Goal: Information Seeking & Learning: Learn about a topic

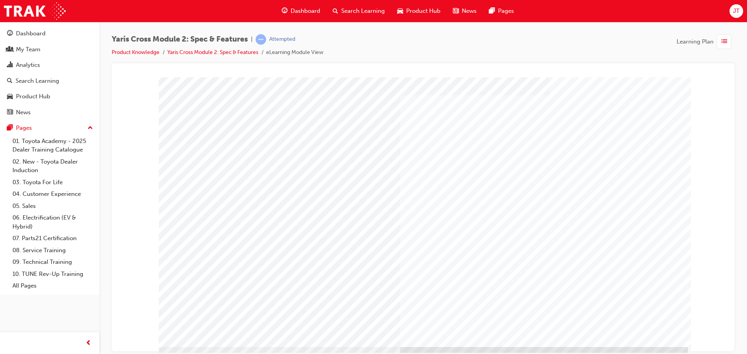
scroll to position [16, 0]
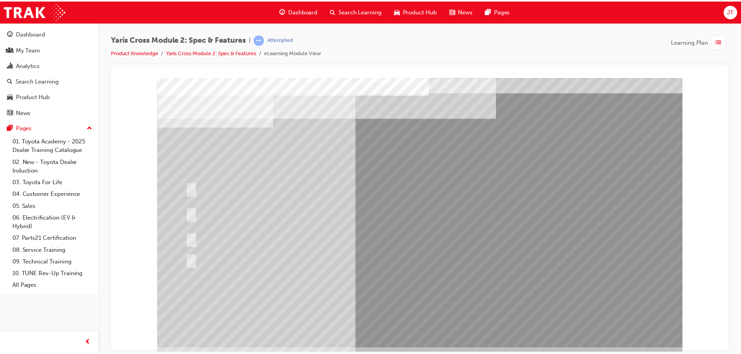
scroll to position [16, 0]
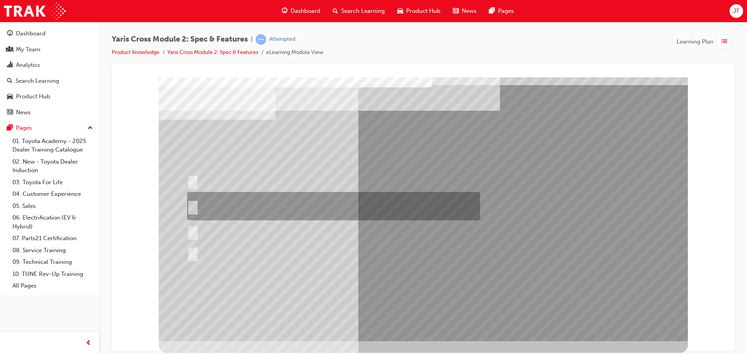
click at [297, 198] on div at bounding box center [331, 206] width 293 height 28
radio input "true"
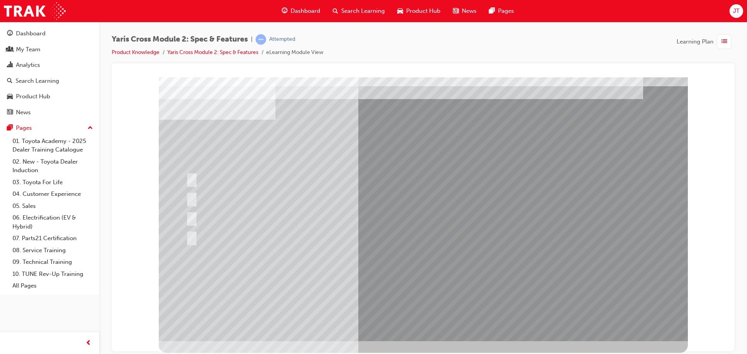
scroll to position [0, 0]
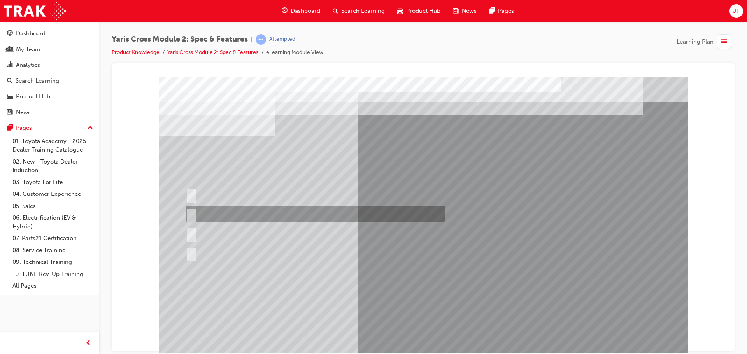
click at [230, 216] on div at bounding box center [313, 214] width 259 height 17
radio input "true"
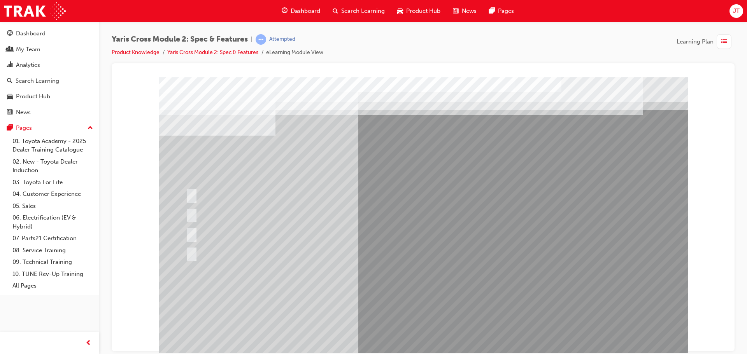
scroll to position [16, 0]
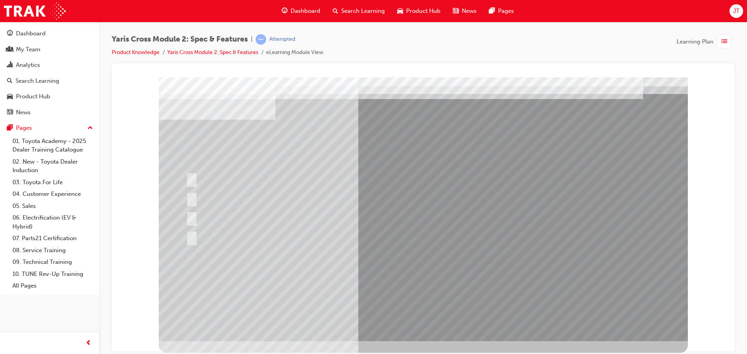
click at [415, 318] on div at bounding box center [423, 201] width 529 height 280
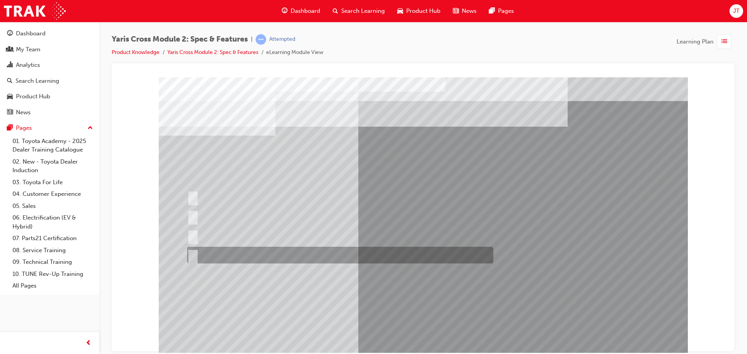
click at [269, 256] on div at bounding box center [338, 255] width 306 height 17
radio input "true"
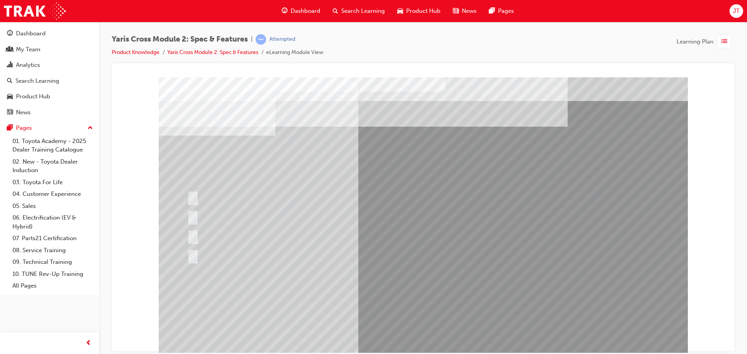
click at [223, 234] on div at bounding box center [242, 235] width 114 height 17
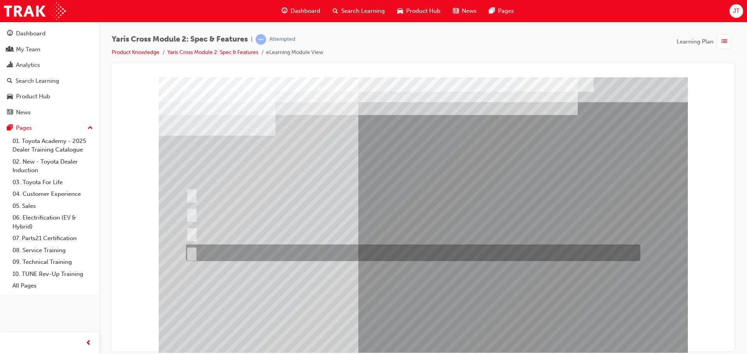
click at [227, 250] on div at bounding box center [411, 253] width 454 height 17
radio input "true"
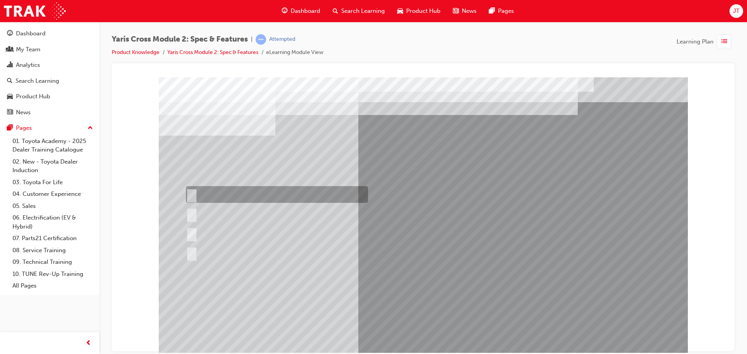
click at [240, 192] on div at bounding box center [275, 194] width 182 height 17
radio input "true"
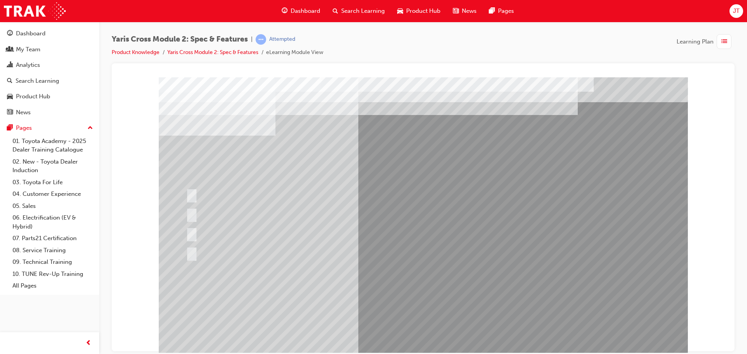
click at [435, 338] on div at bounding box center [423, 217] width 529 height 280
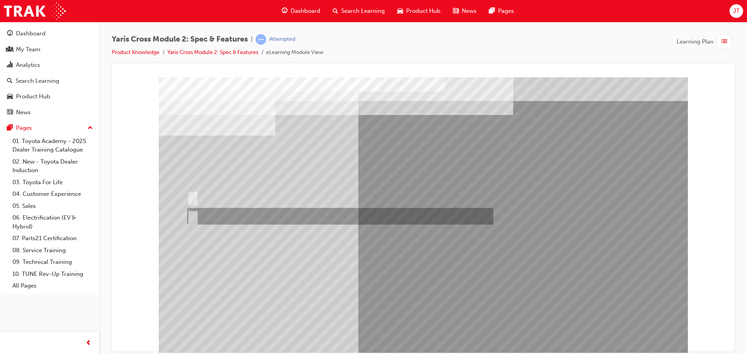
click at [196, 219] on div at bounding box center [338, 216] width 306 height 17
radio input "true"
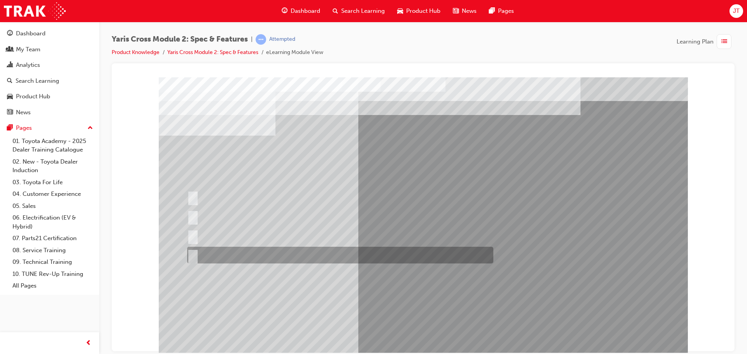
click at [230, 259] on div at bounding box center [338, 255] width 306 height 17
radio input "true"
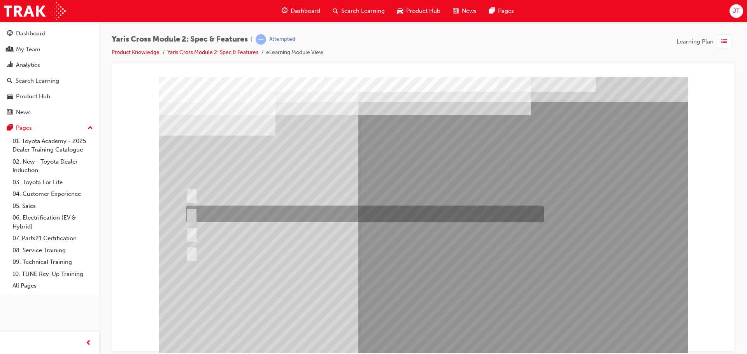
click at [225, 212] on div at bounding box center [363, 214] width 358 height 17
radio input "true"
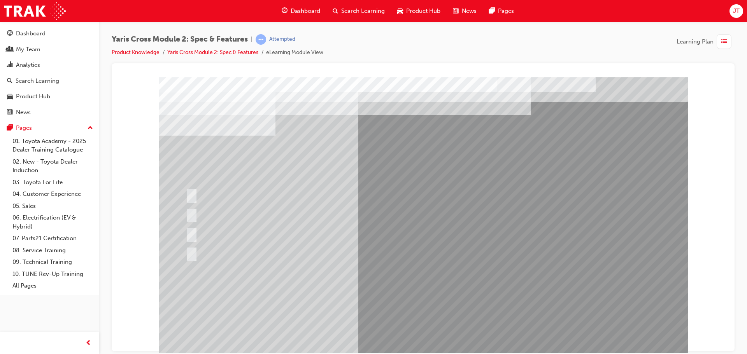
click at [426, 297] on div at bounding box center [423, 217] width 529 height 280
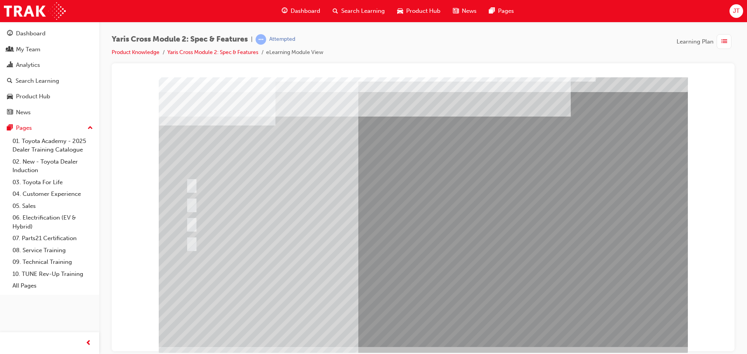
scroll to position [16, 0]
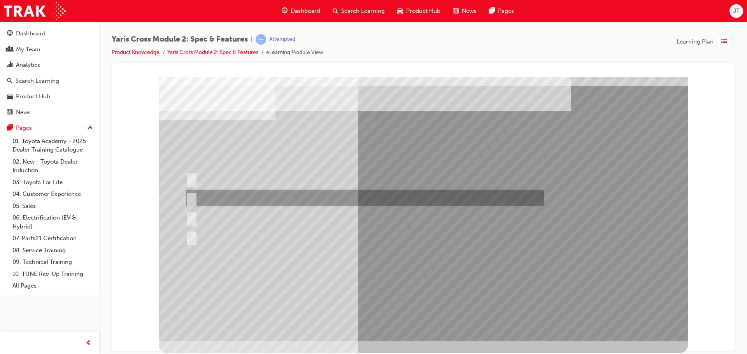
click at [242, 199] on div at bounding box center [363, 198] width 358 height 17
radio input "true"
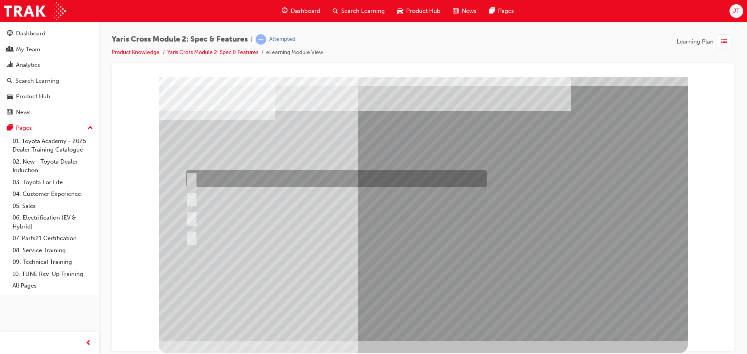
click at [243, 180] on div at bounding box center [334, 178] width 301 height 17
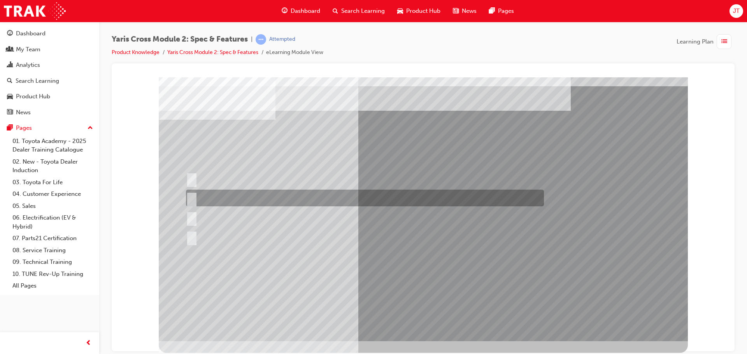
click at [241, 199] on div at bounding box center [363, 198] width 358 height 17
radio input "false"
radio input "true"
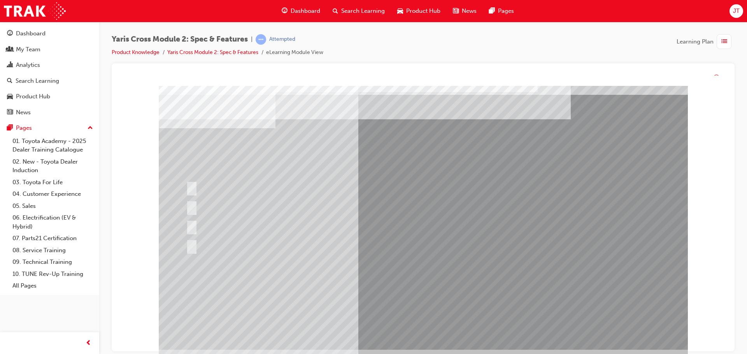
scroll to position [0, 0]
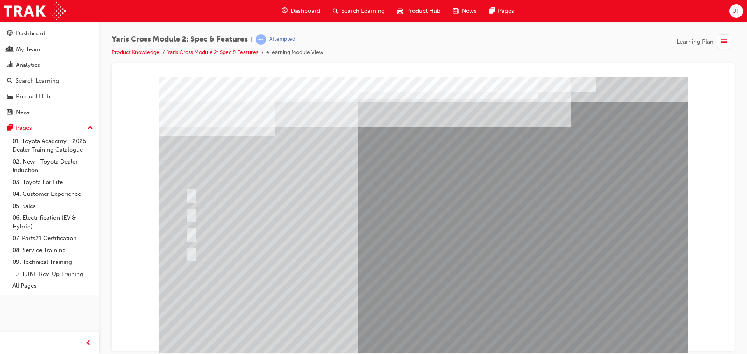
click at [385, 293] on div at bounding box center [423, 217] width 529 height 280
click at [274, 247] on div at bounding box center [412, 253] width 456 height 17
click at [231, 247] on div at bounding box center [412, 253] width 456 height 17
click at [229, 247] on div at bounding box center [412, 253] width 456 height 17
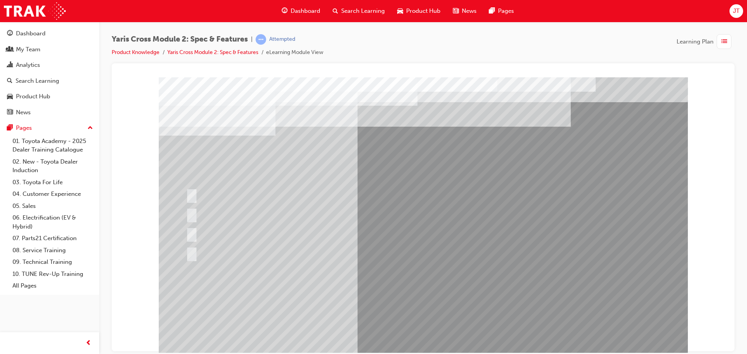
click at [229, 247] on div at bounding box center [412, 253] width 456 height 17
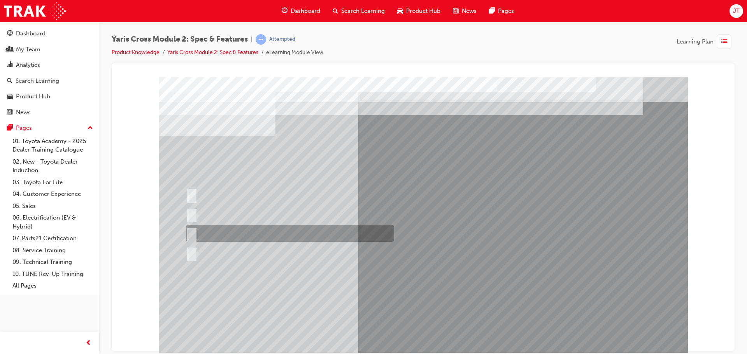
click at [269, 227] on div at bounding box center [288, 233] width 208 height 17
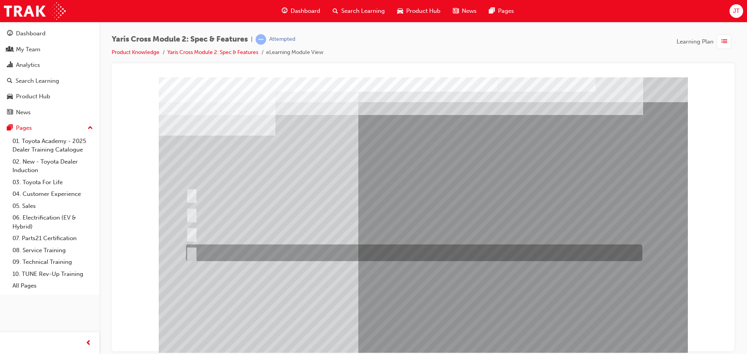
click at [273, 248] on div at bounding box center [412, 253] width 456 height 17
radio input "false"
radio input "true"
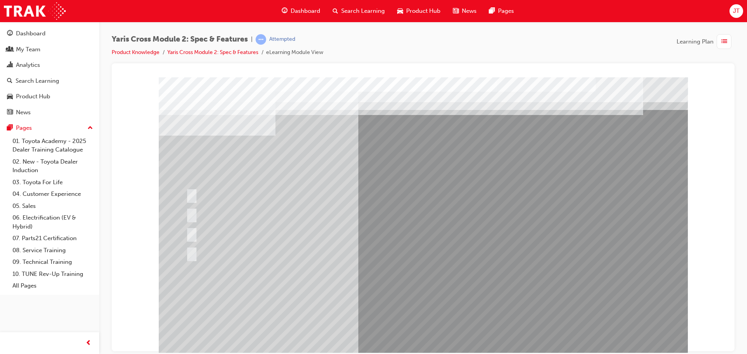
click at [421, 297] on div at bounding box center [423, 217] width 529 height 280
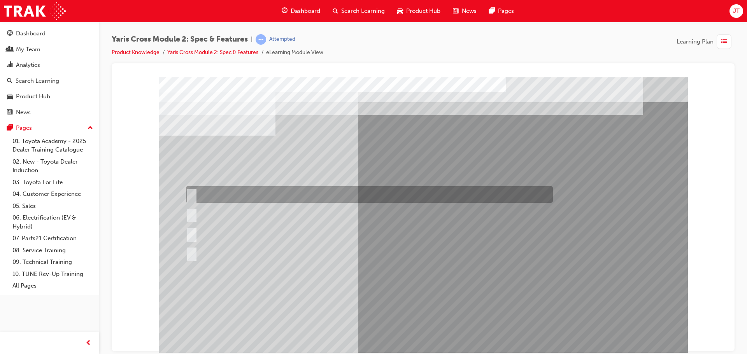
click at [306, 191] on div at bounding box center [367, 194] width 367 height 17
radio input "true"
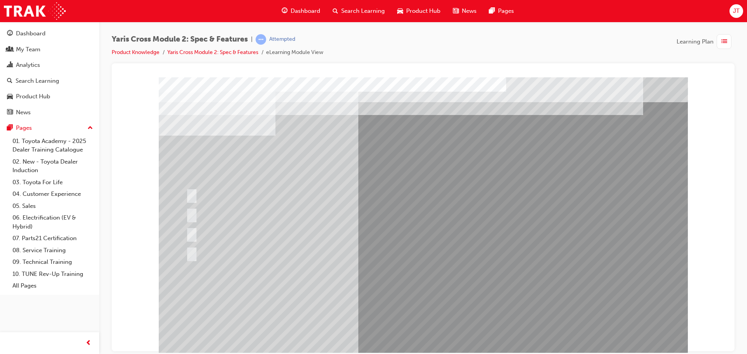
click at [404, 293] on div at bounding box center [423, 217] width 529 height 280
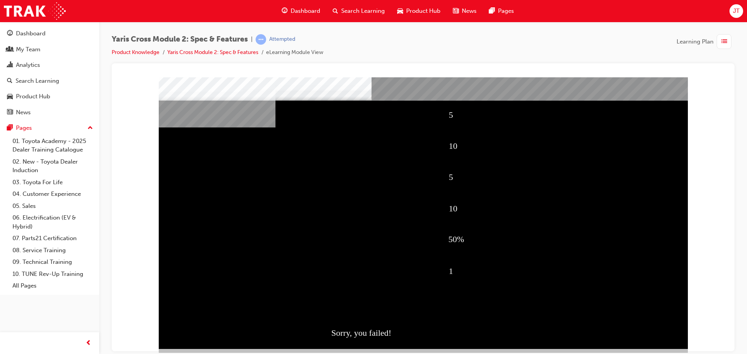
scroll to position [16, 0]
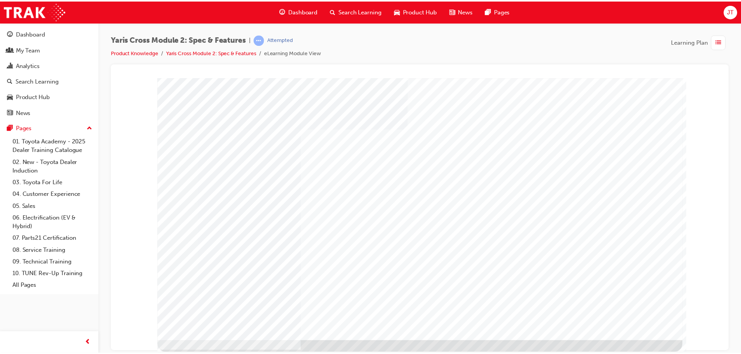
scroll to position [0, 0]
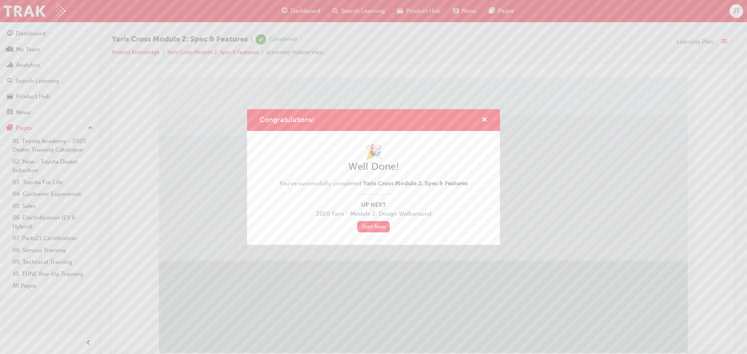
click at [369, 220] on div "🎉 Well Done! You've successfully completed Yaris Cross Module 2: Spec & Feature…" at bounding box center [373, 187] width 189 height 89
click at [368, 226] on link "Start Now" at bounding box center [373, 226] width 33 height 11
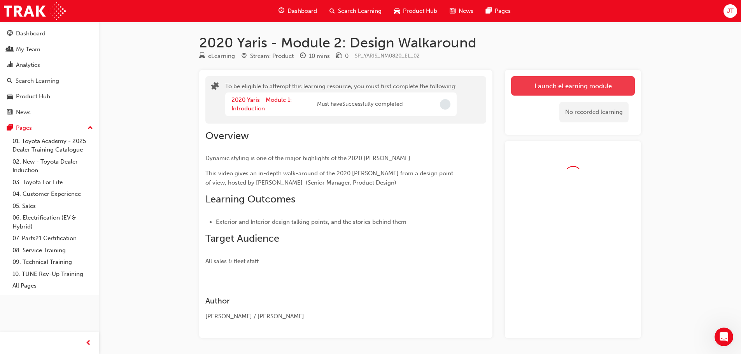
click at [554, 90] on button "Launch eLearning module" at bounding box center [573, 85] width 124 height 19
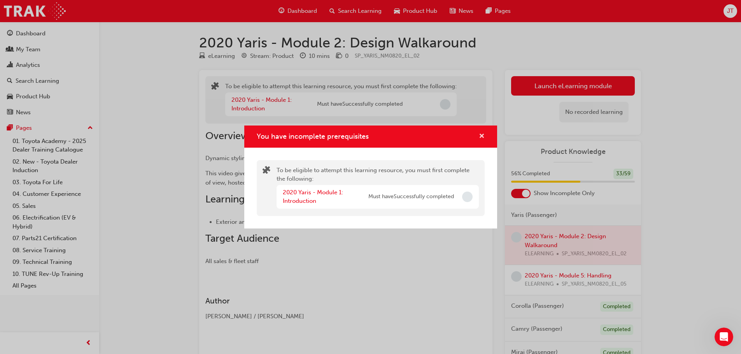
click at [481, 135] on span "cross-icon" at bounding box center [482, 136] width 6 height 7
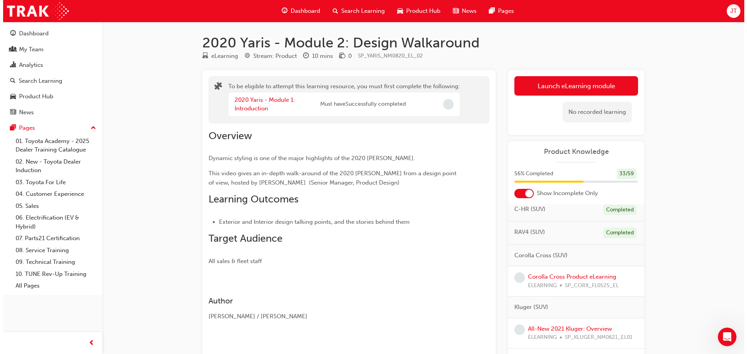
scroll to position [272, 0]
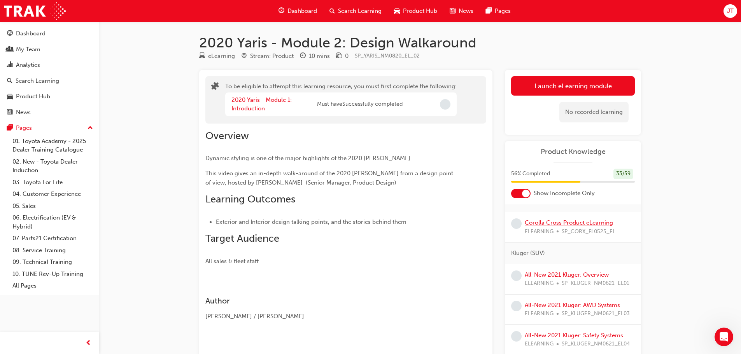
click at [571, 221] on link "Corolla Cross Product eLearning" at bounding box center [569, 222] width 88 height 7
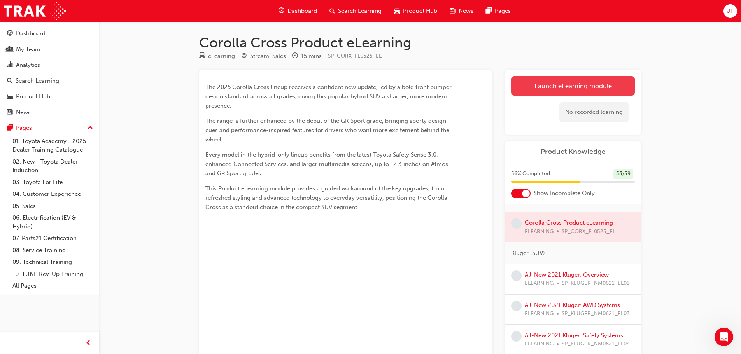
click at [574, 88] on link "Launch eLearning module" at bounding box center [573, 85] width 124 height 19
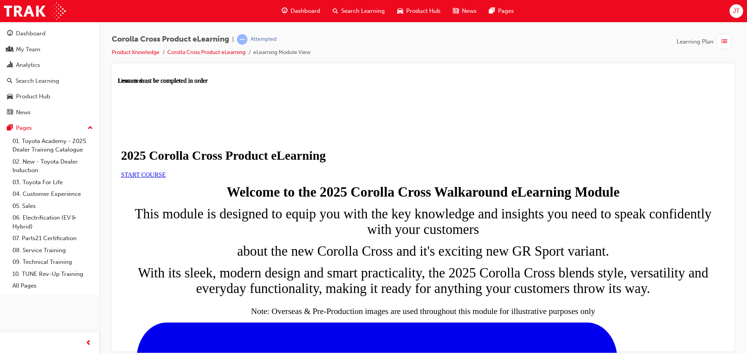
click at [166, 178] on span "START COURSE" at bounding box center [143, 174] width 45 height 7
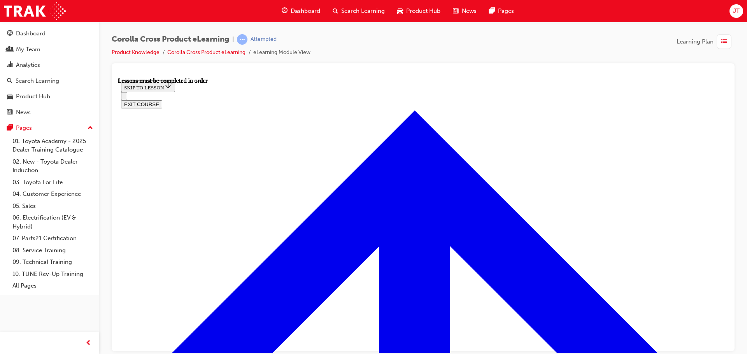
scroll to position [446, 0]
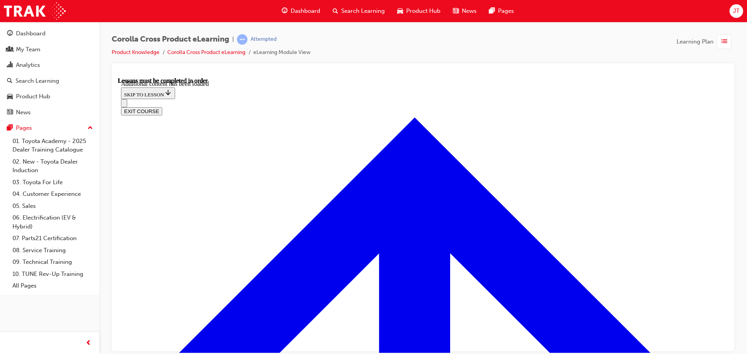
scroll to position [922, 0]
